Goal: Browse casually

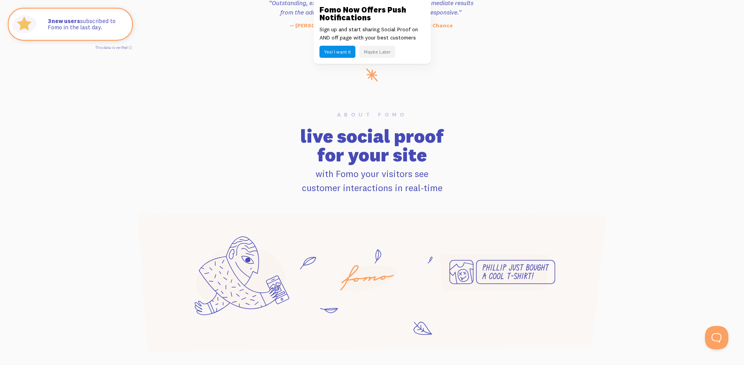
scroll to position [402, 0]
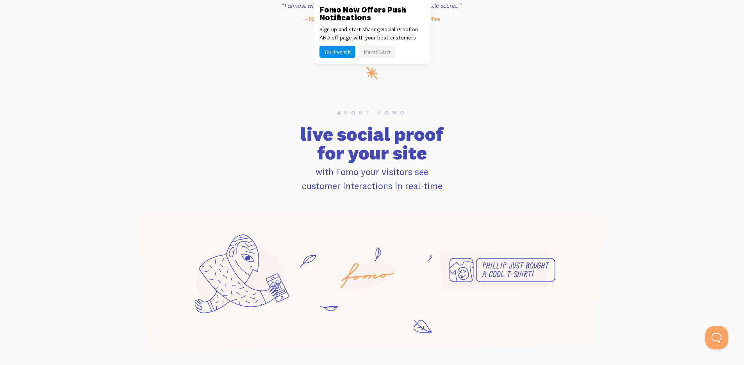
click at [302, 152] on h2 "live social proof for your site" at bounding box center [372, 144] width 491 height 38
click at [511, 108] on section "About Fomo live social proof for your site with Fomo your visitors see customer…" at bounding box center [372, 217] width 744 height 270
click at [569, 88] on section "About Fomo live social proof for your site with Fomo your visitors see customer…" at bounding box center [372, 217] width 744 height 270
click at [523, 161] on h2 "live social proof for your site" at bounding box center [372, 144] width 491 height 38
click at [578, 153] on h2 "live social proof for your site" at bounding box center [372, 144] width 491 height 38
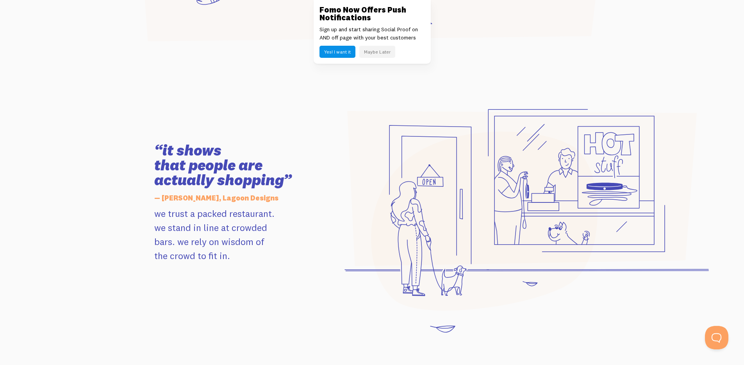
scroll to position [756, 0]
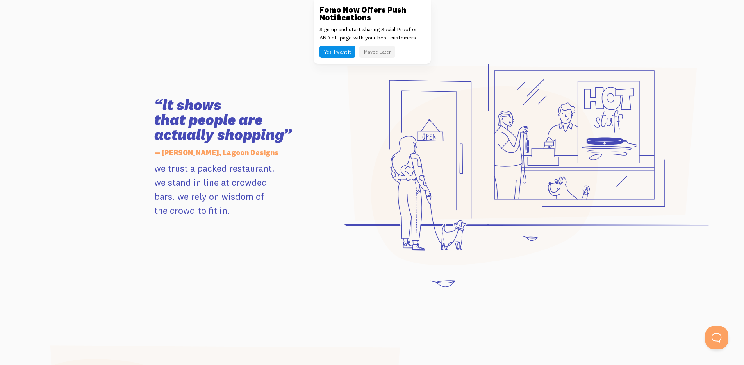
click at [194, 184] on p "we trust a packed restaurant. we stand in line at crowded bars. we rely on wisd…" at bounding box center [242, 189] width 176 height 56
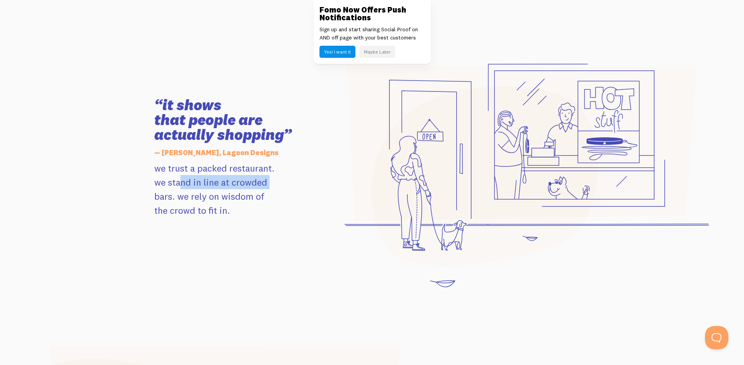
click at [194, 184] on p "we trust a packed restaurant. we stand in line at crowded bars. we rely on wisd…" at bounding box center [242, 189] width 176 height 56
click at [198, 198] on p "we trust a packed restaurant. we stand in line at crowded bars. we rely on wisd…" at bounding box center [242, 189] width 176 height 56
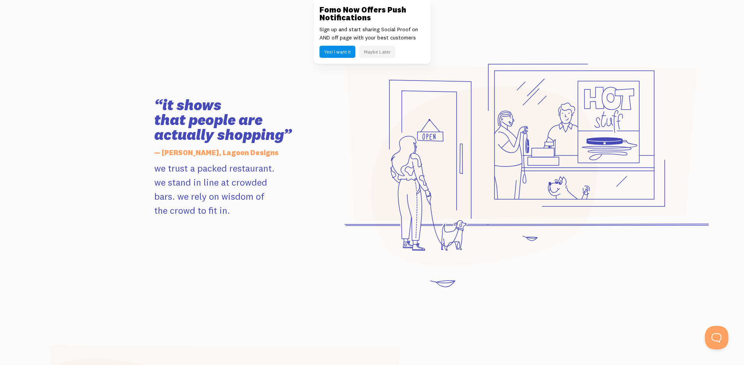
click at [189, 170] on p "we trust a packed restaurant. we stand in line at crowded bars. we rely on wisd…" at bounding box center [242, 189] width 176 height 56
click at [198, 193] on p "we trust a packed restaurant. we stand in line at crowded bars. we rely on wisd…" at bounding box center [242, 189] width 176 height 56
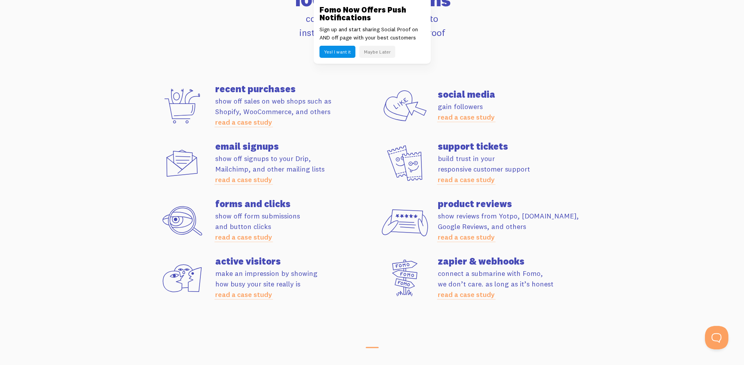
scroll to position [2149, 0]
